Goal: Task Accomplishment & Management: Manage account settings

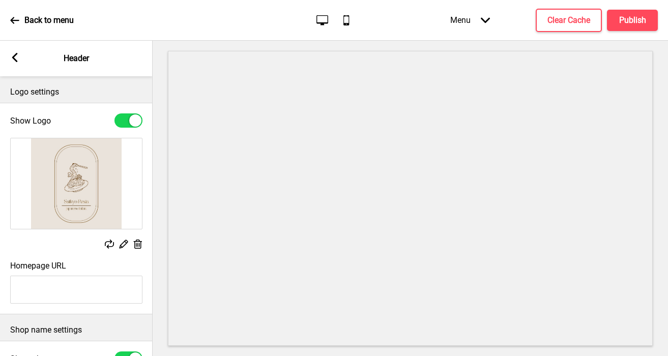
click at [121, 242] on rect at bounding box center [123, 244] width 11 height 11
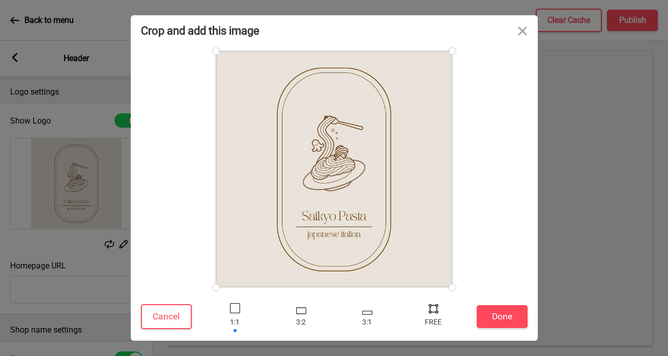
click at [412, 30] on div "Crop and add this image" at bounding box center [334, 30] width 407 height 31
click at [524, 31] on button "Close" at bounding box center [523, 30] width 31 height 31
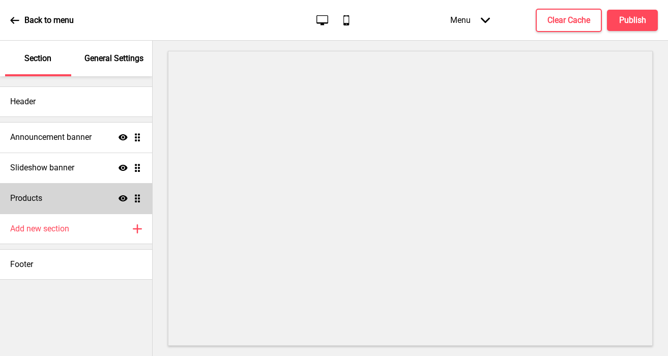
click at [65, 202] on div "Products Show Drag" at bounding box center [76, 198] width 152 height 31
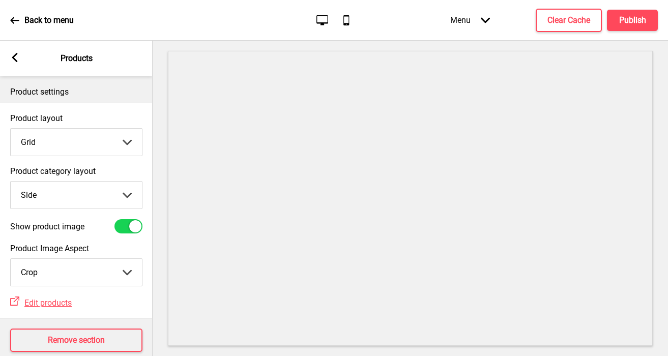
click at [107, 190] on select "Top Side" at bounding box center [76, 195] width 131 height 27
select select "top"
click at [11, 182] on select "Top Side" at bounding box center [76, 195] width 131 height 27
click at [74, 141] on select "Grid List" at bounding box center [76, 142] width 131 height 27
select select "list"
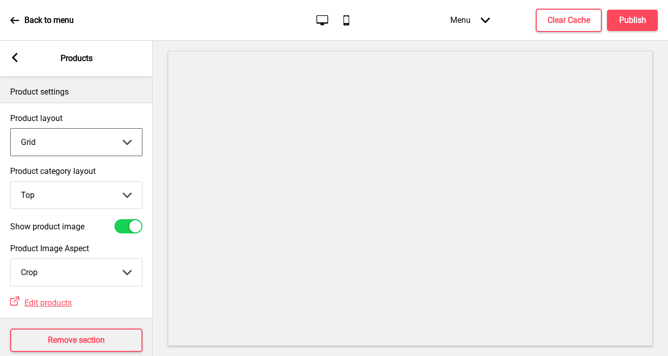
click at [11, 129] on select "Grid List" at bounding box center [76, 142] width 131 height 27
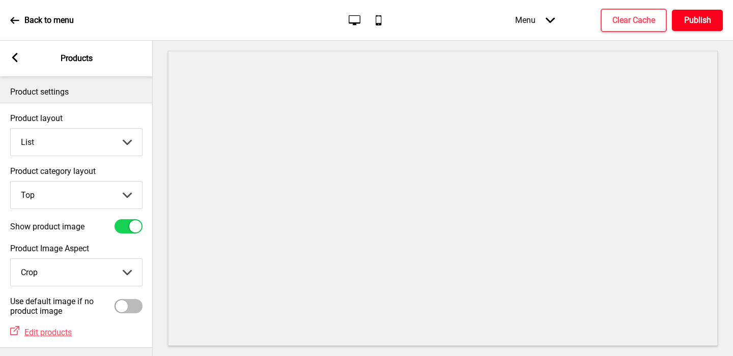
click at [668, 27] on button "Publish" at bounding box center [697, 20] width 51 height 21
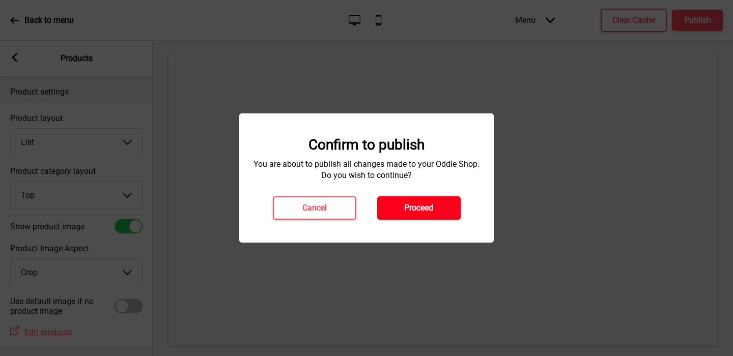
click at [447, 204] on button "Proceed" at bounding box center [418, 207] width 83 height 23
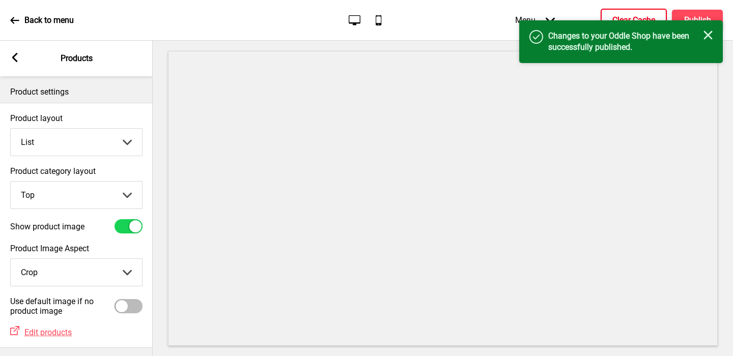
click at [634, 16] on h4 "Clear Cache" at bounding box center [633, 20] width 43 height 11
